Goal: Task Accomplishment & Management: Use online tool/utility

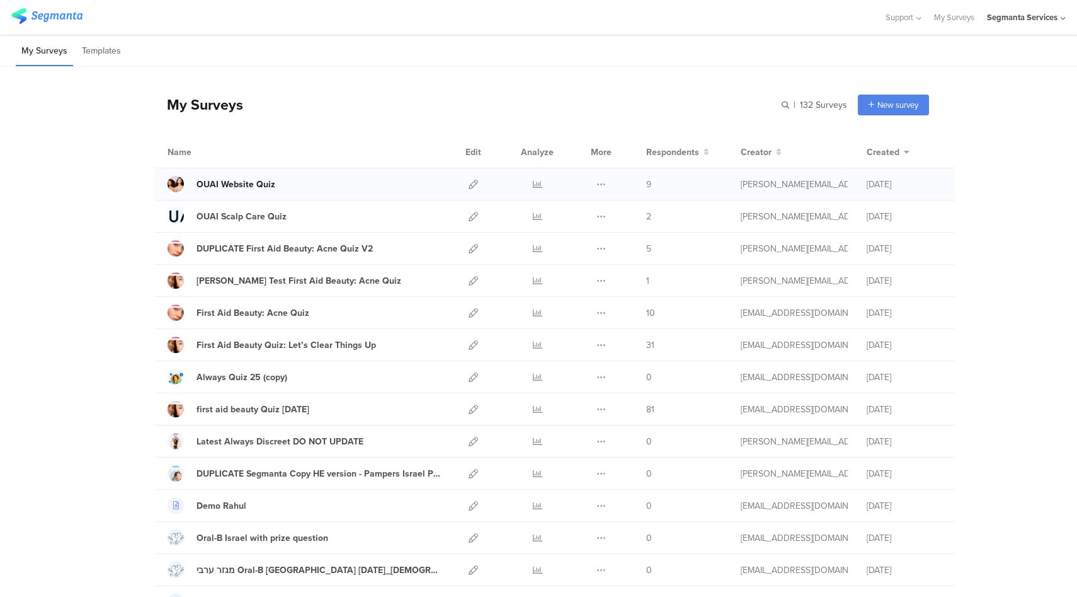
click at [255, 181] on div "OUAI Website Quiz" at bounding box center [236, 184] width 79 height 13
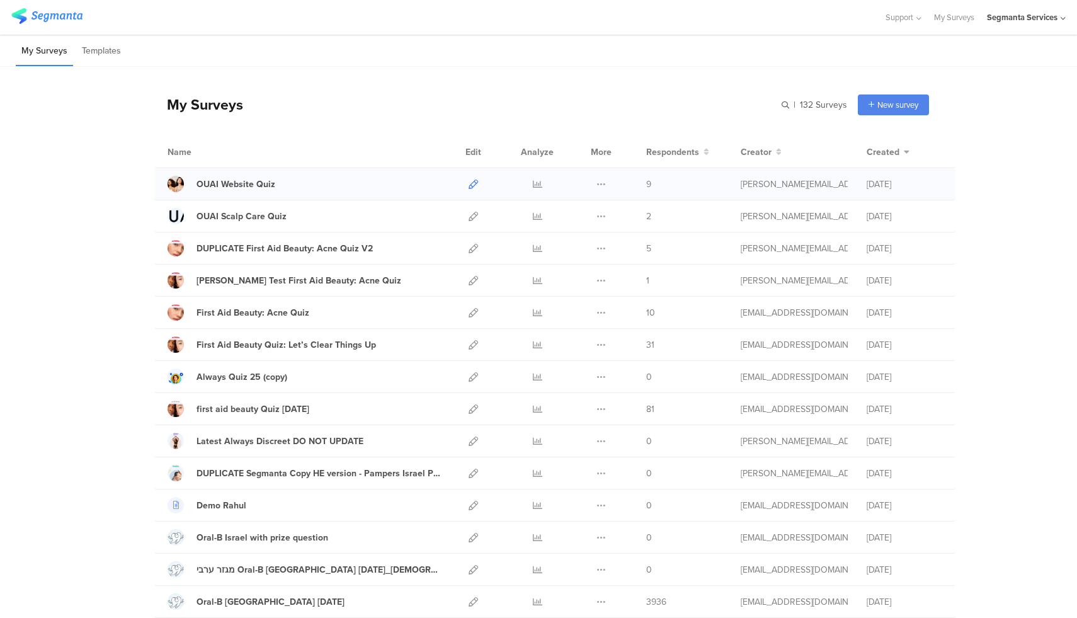
click at [469, 186] on icon at bounding box center [473, 184] width 9 height 9
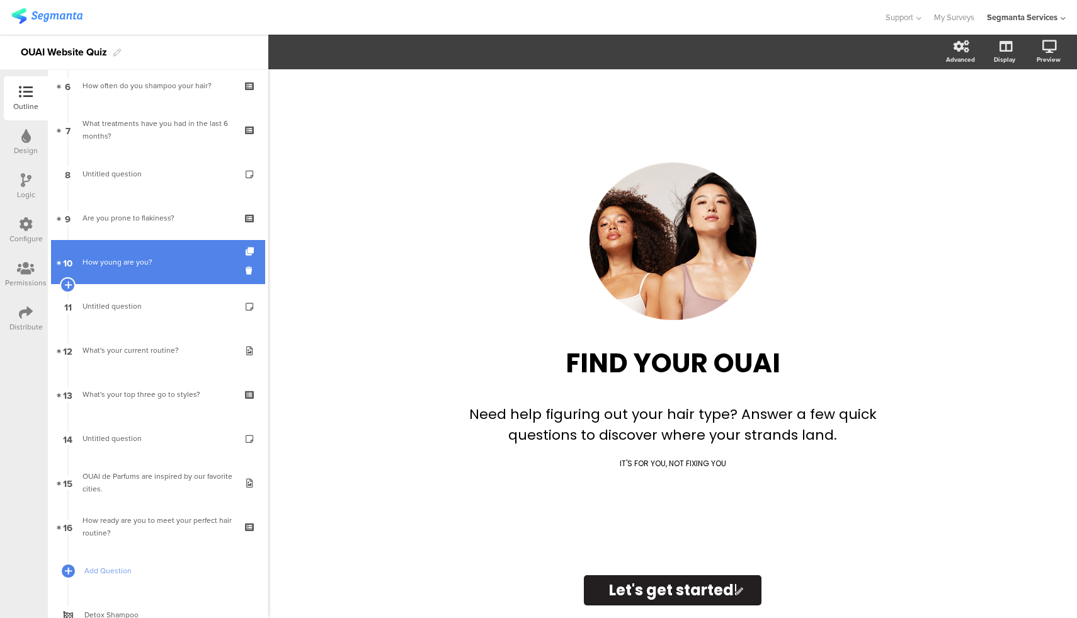
scroll to position [501, 0]
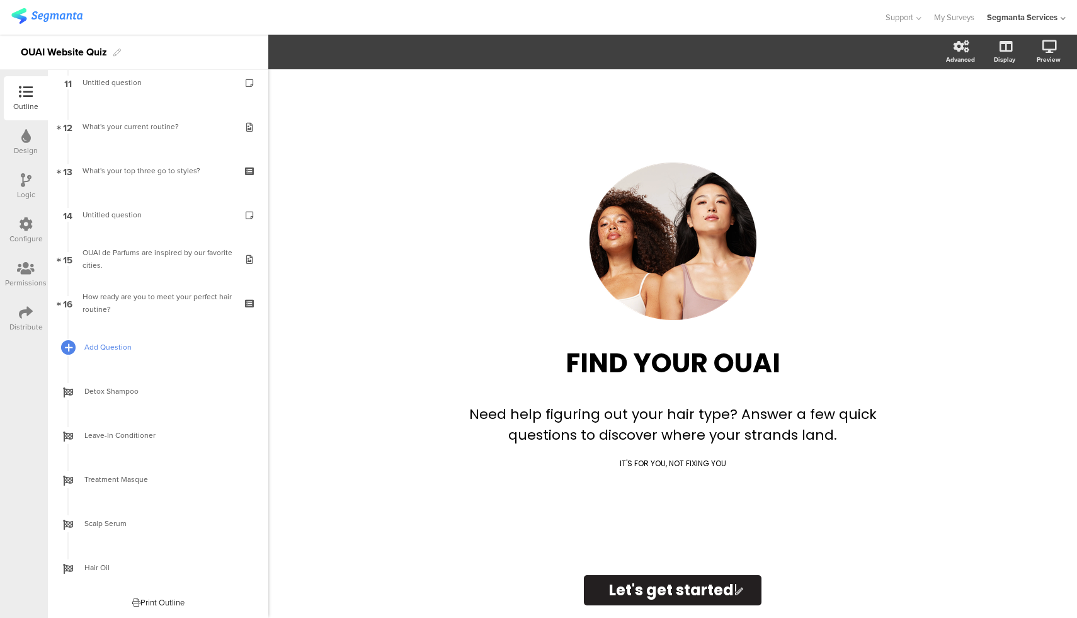
click at [66, 351] on icon at bounding box center [69, 347] width 8 height 11
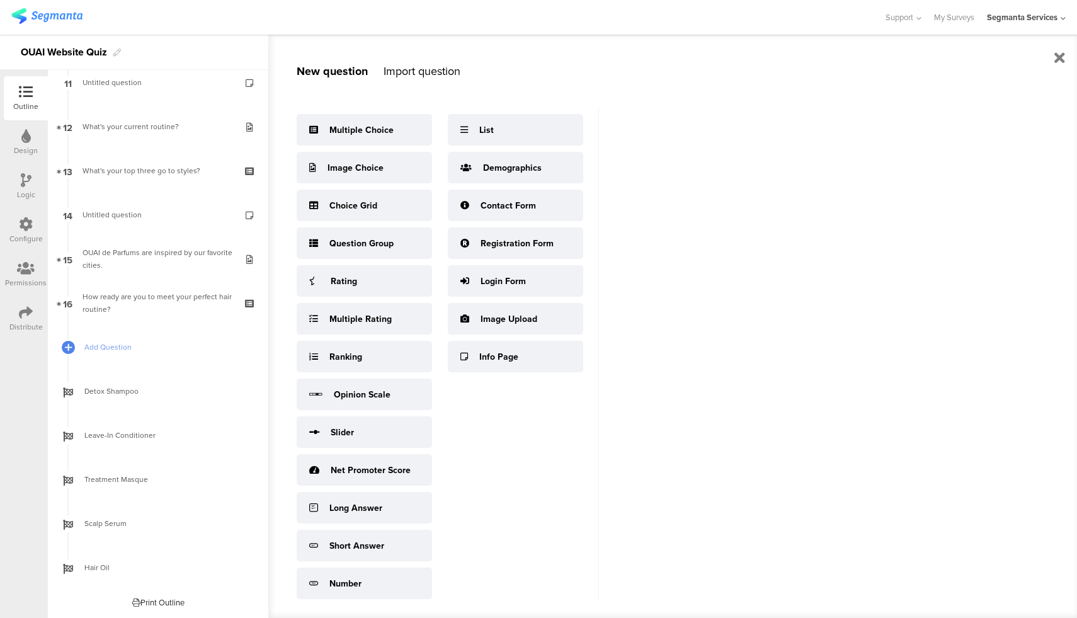
click at [437, 74] on div "Import question" at bounding box center [422, 71] width 77 height 16
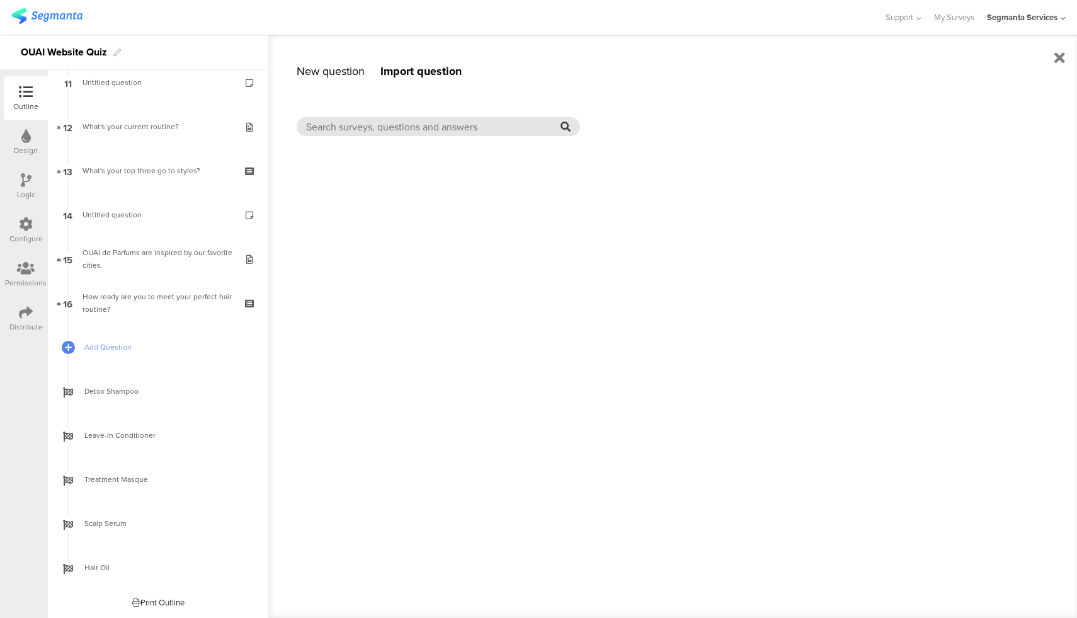
click at [432, 126] on input "text" at bounding box center [433, 127] width 254 height 14
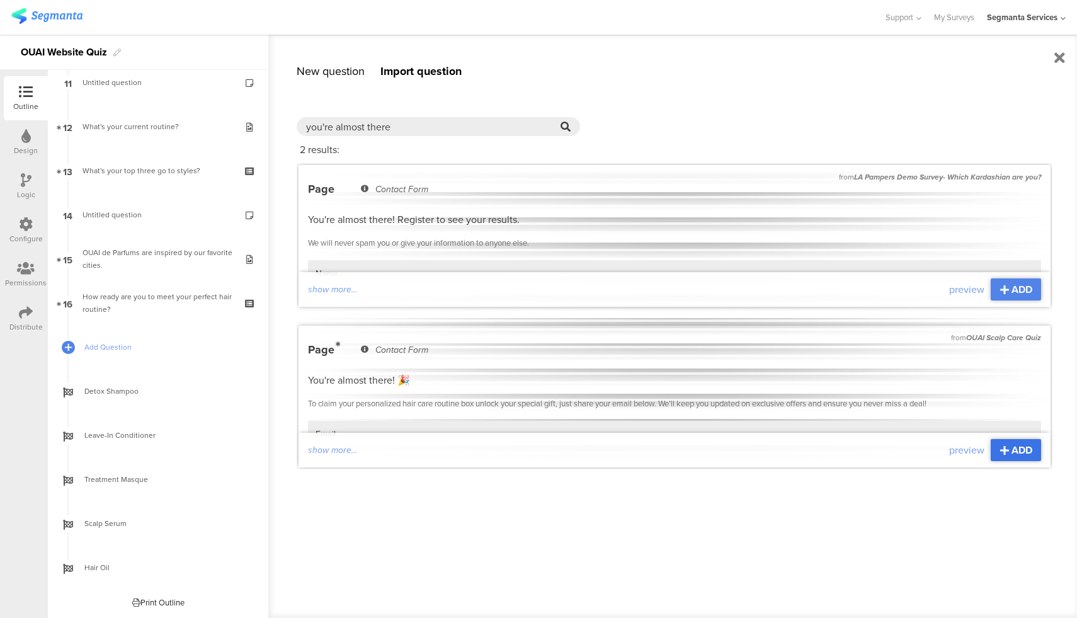
type input "you're almost there"
click at [1025, 449] on span "ADD" at bounding box center [1022, 450] width 21 height 14
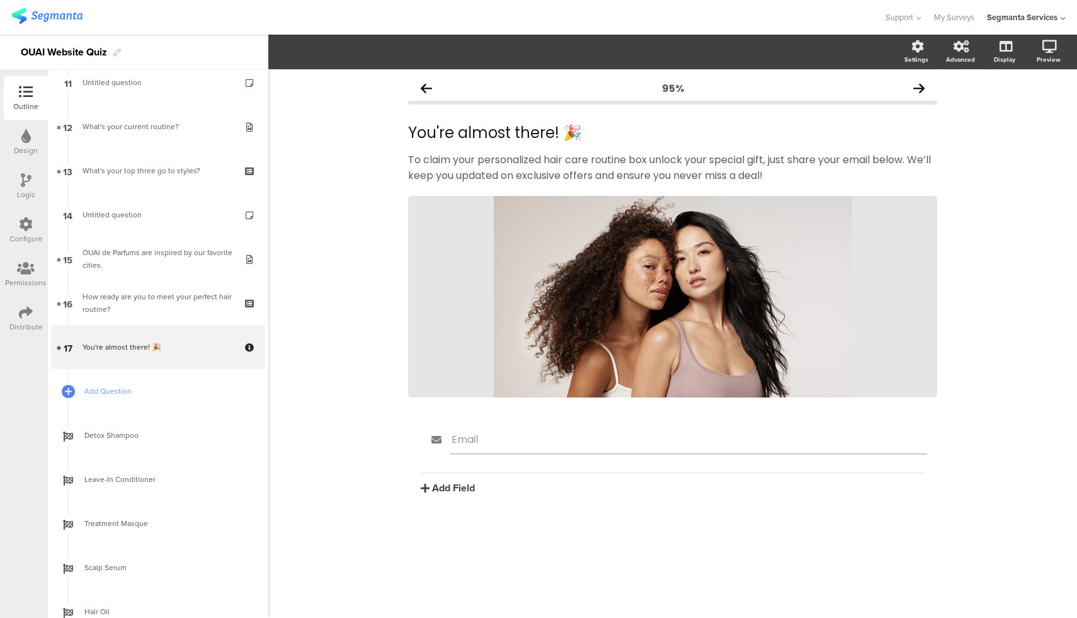
click at [21, 315] on icon at bounding box center [26, 313] width 14 height 14
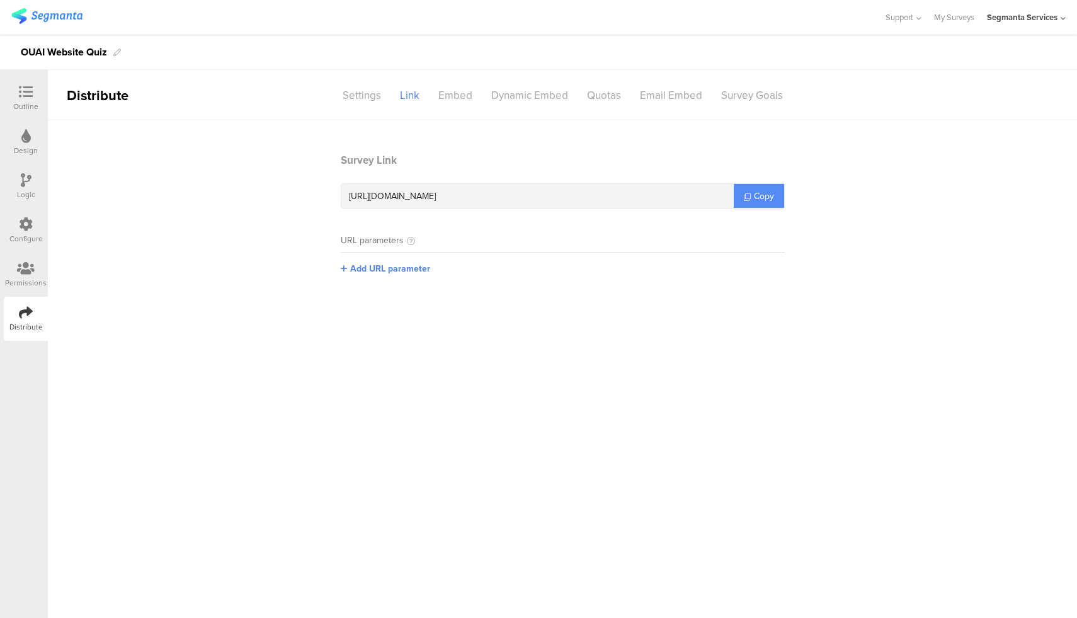
click at [757, 202] on link "Copy" at bounding box center [759, 196] width 50 height 24
click at [31, 79] on div "Outline" at bounding box center [26, 98] width 44 height 44
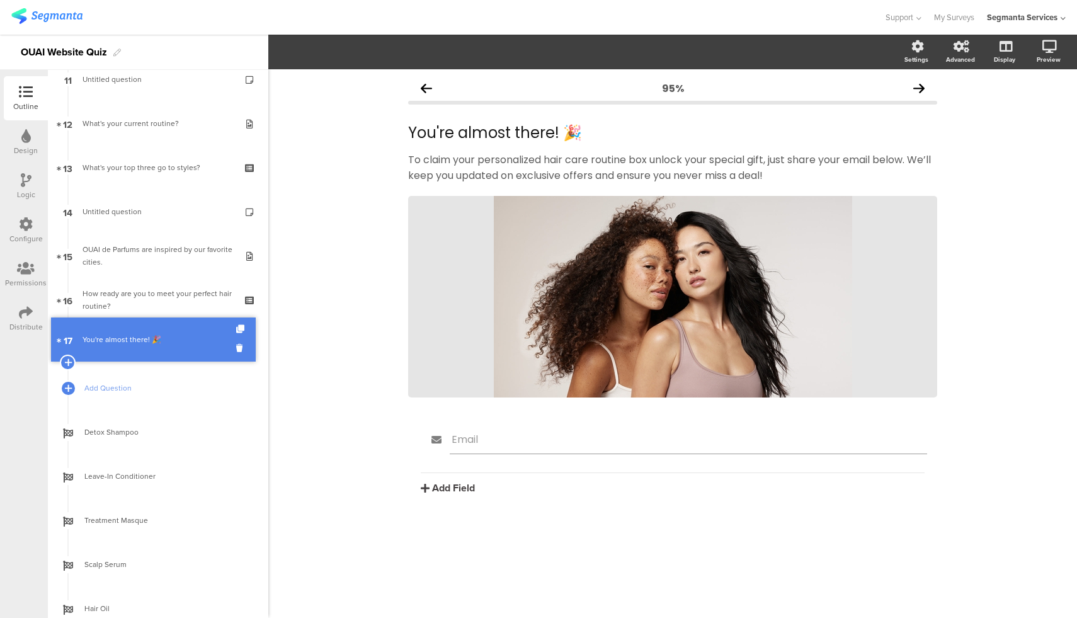
scroll to position [501, 0]
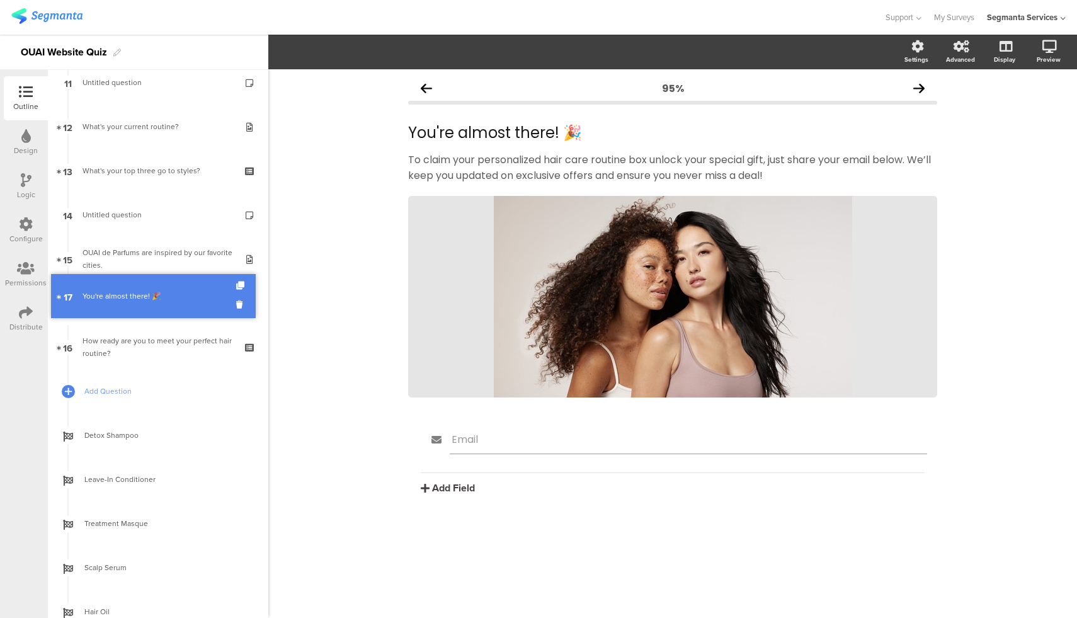
drag, startPoint x: 174, startPoint y: 343, endPoint x: 173, endPoint y: 297, distance: 46.6
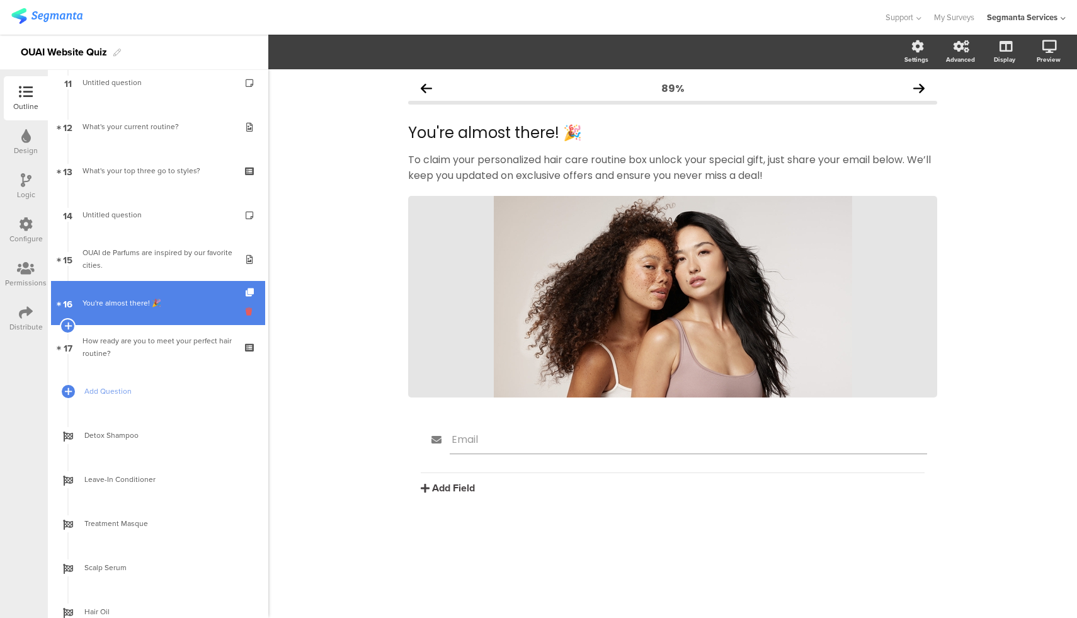
click at [246, 311] on icon at bounding box center [251, 312] width 11 height 12
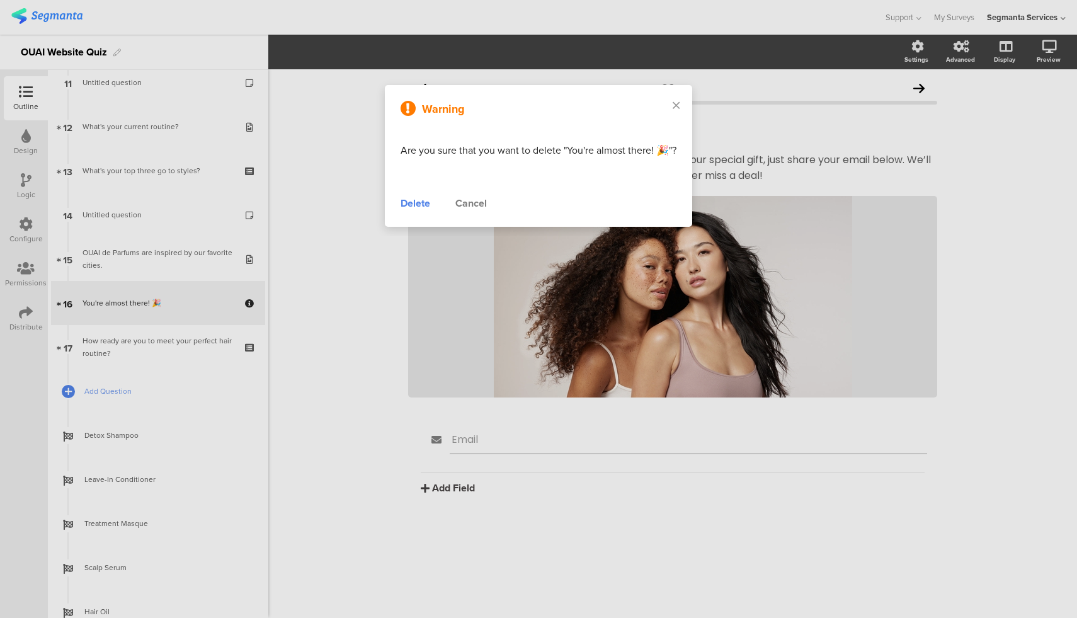
click at [411, 199] on div "Delete" at bounding box center [416, 203] width 30 height 15
